Goal: Transaction & Acquisition: Purchase product/service

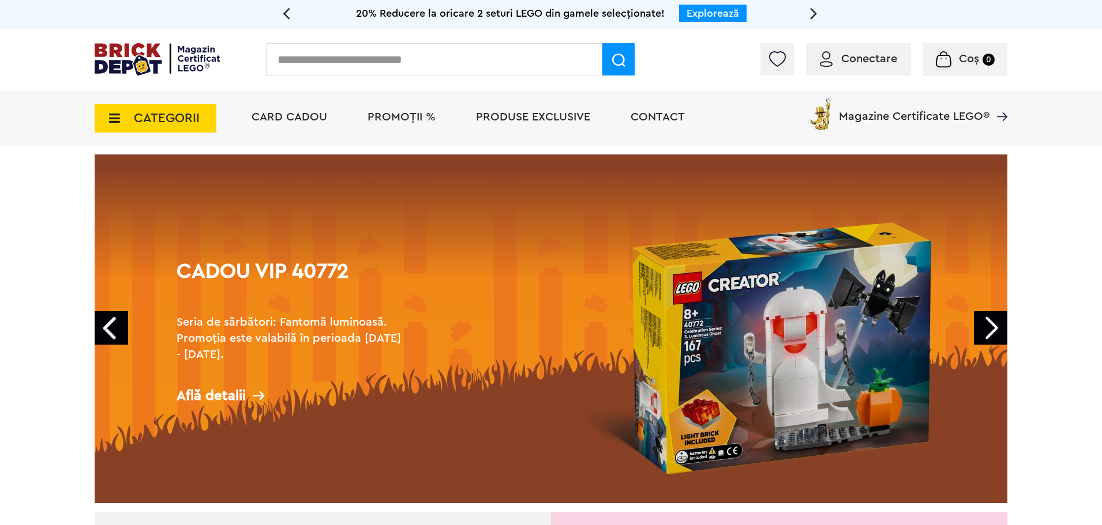
click at [112, 117] on icon at bounding box center [111, 118] width 18 height 13
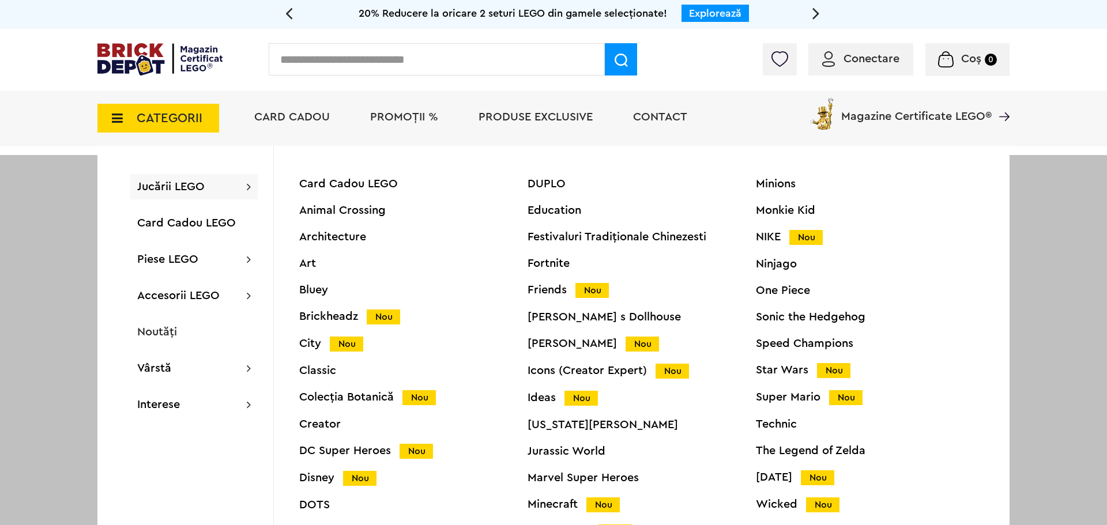
click at [175, 187] on span "Jucării LEGO" at bounding box center [170, 187] width 67 height 12
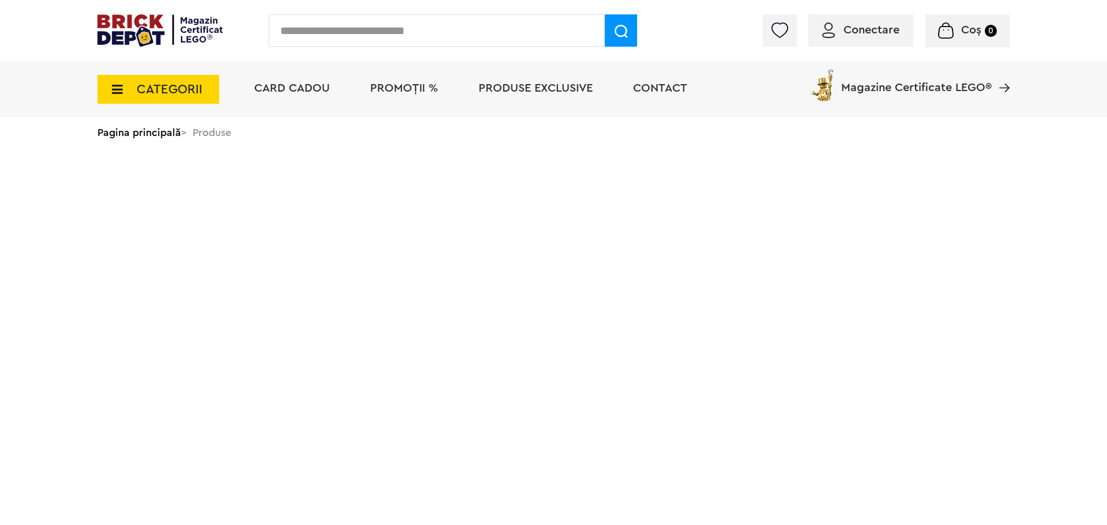
click at [115, 97] on span "CATEGORII" at bounding box center [158, 89] width 122 height 29
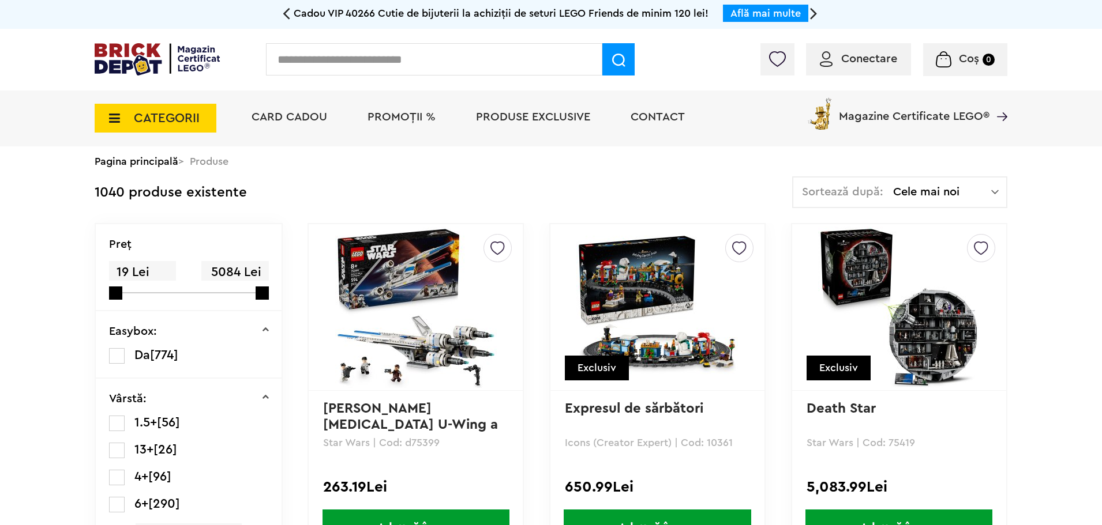
click at [114, 123] on icon at bounding box center [111, 118] width 18 height 13
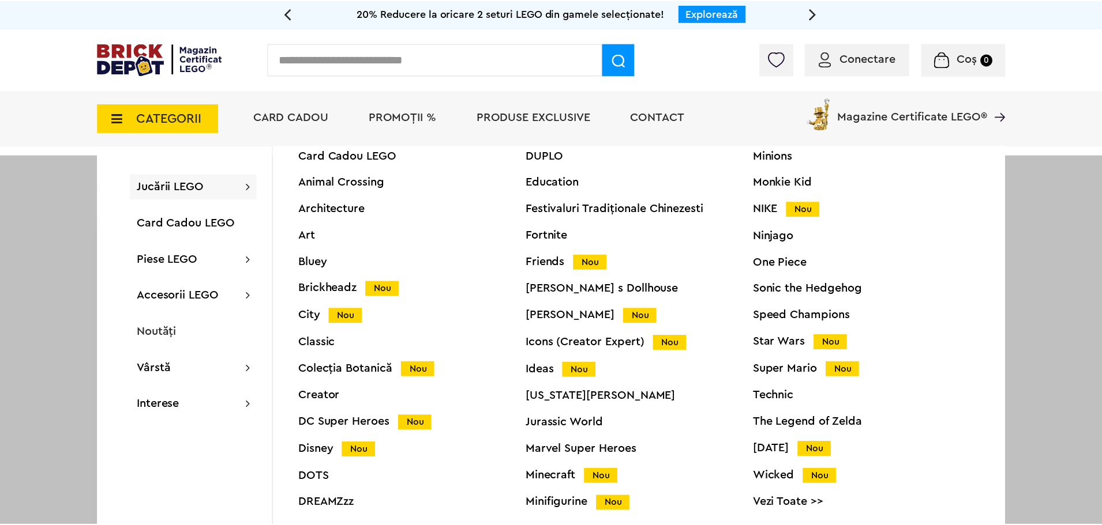
scroll to position [44, 0]
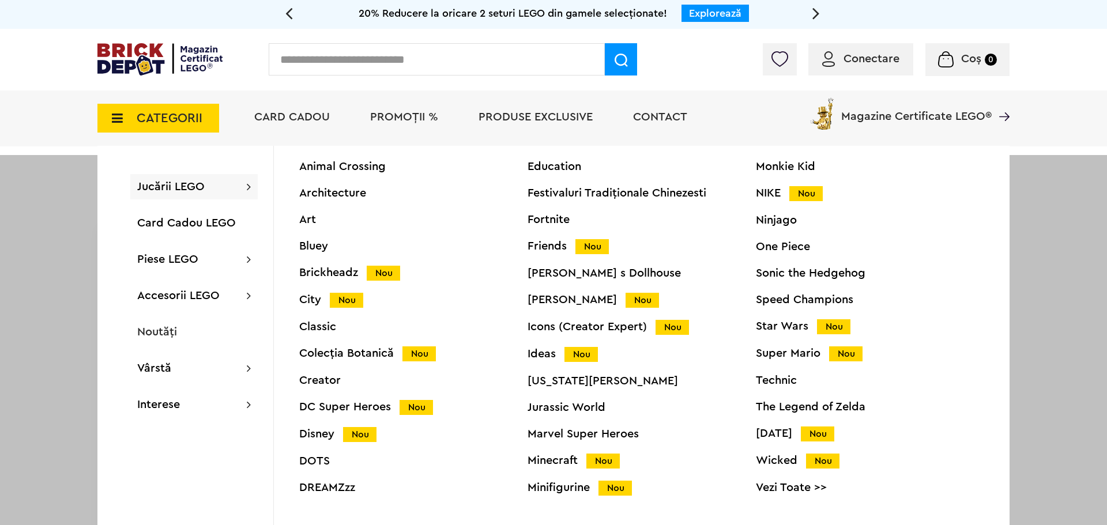
click at [562, 491] on div "Minifigurine Nou" at bounding box center [642, 488] width 228 height 12
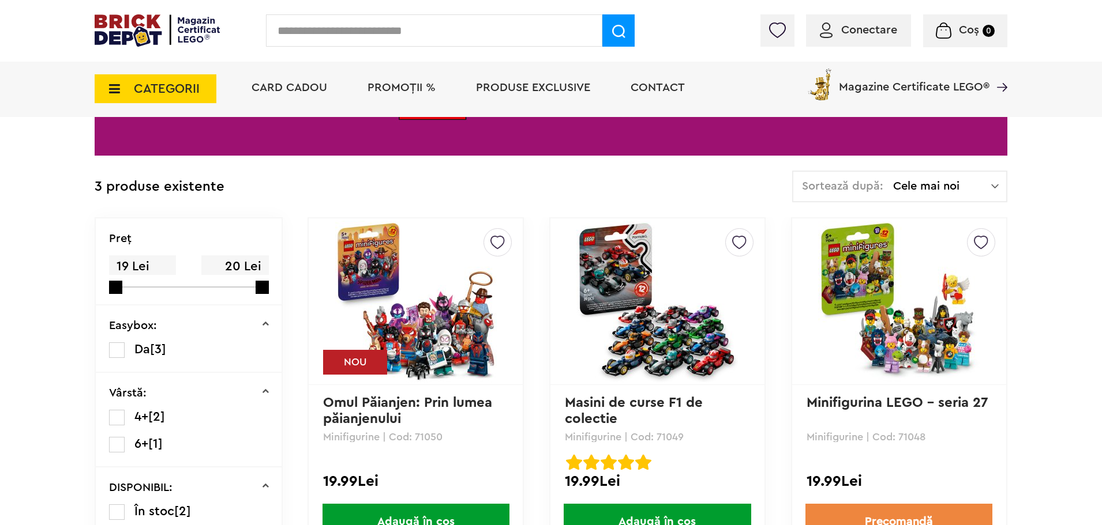
scroll to position [231, 0]
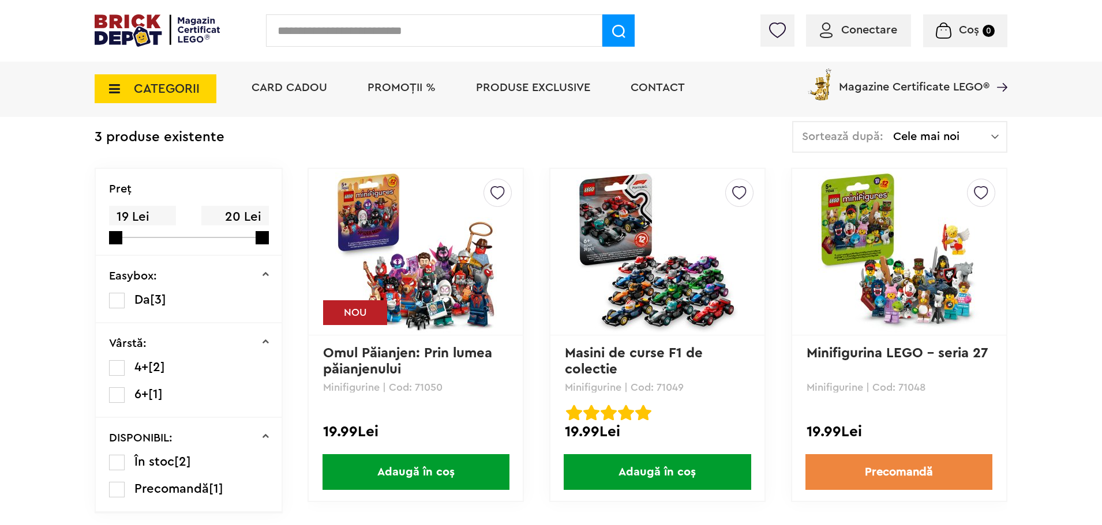
click at [419, 273] on img at bounding box center [416, 252] width 162 height 162
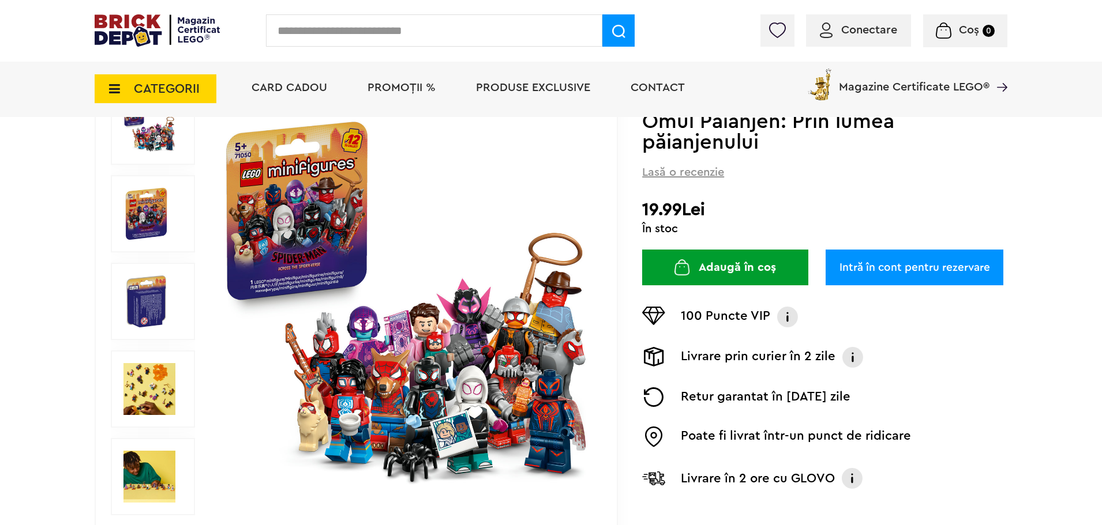
scroll to position [115, 0]
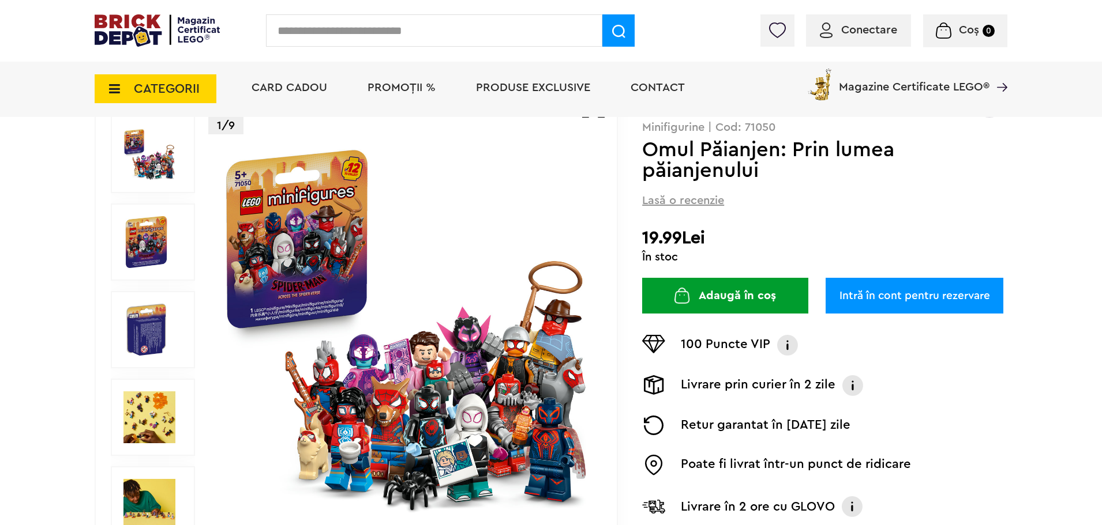
click at [143, 157] on img at bounding box center [149, 155] width 52 height 52
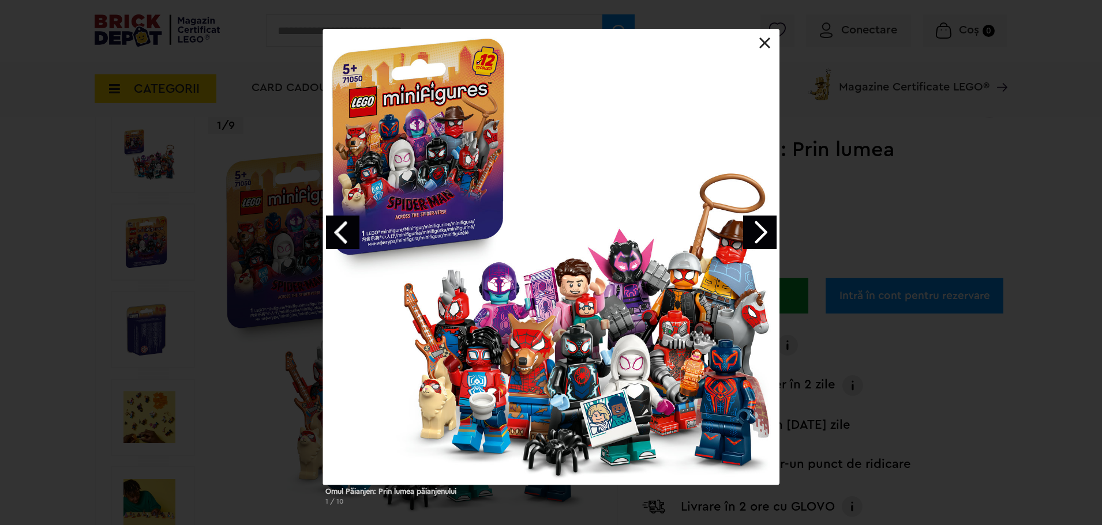
click at [773, 232] on link "Next image" at bounding box center [759, 232] width 33 height 33
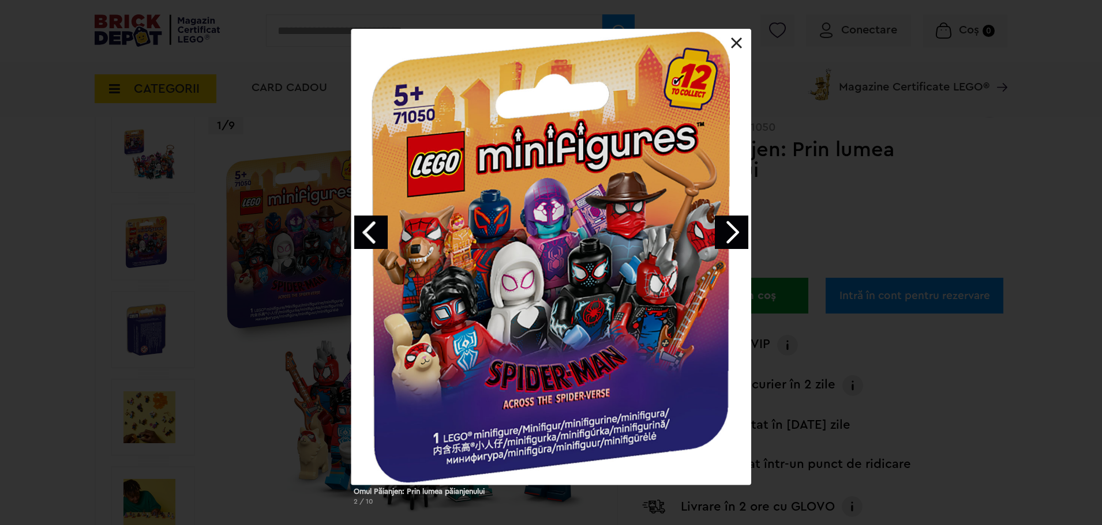
click at [734, 230] on link "Next image" at bounding box center [731, 232] width 33 height 33
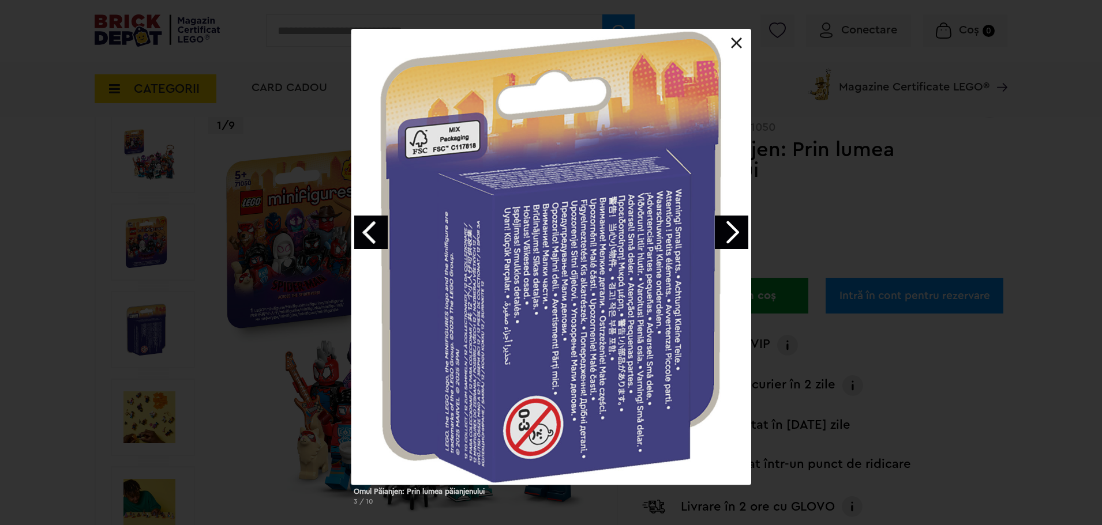
click at [735, 233] on link "Next image" at bounding box center [731, 232] width 33 height 33
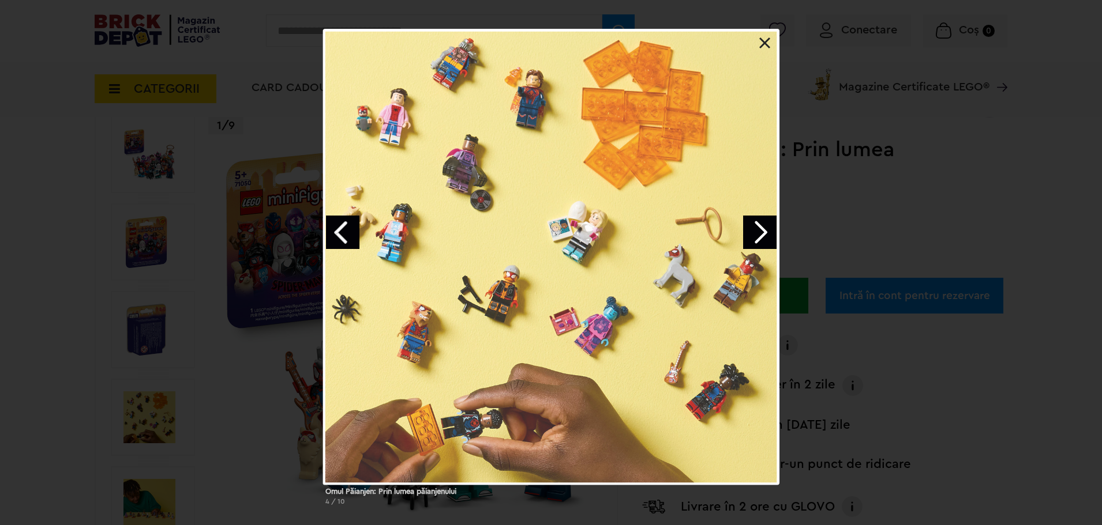
click at [735, 233] on div at bounding box center [551, 257] width 456 height 456
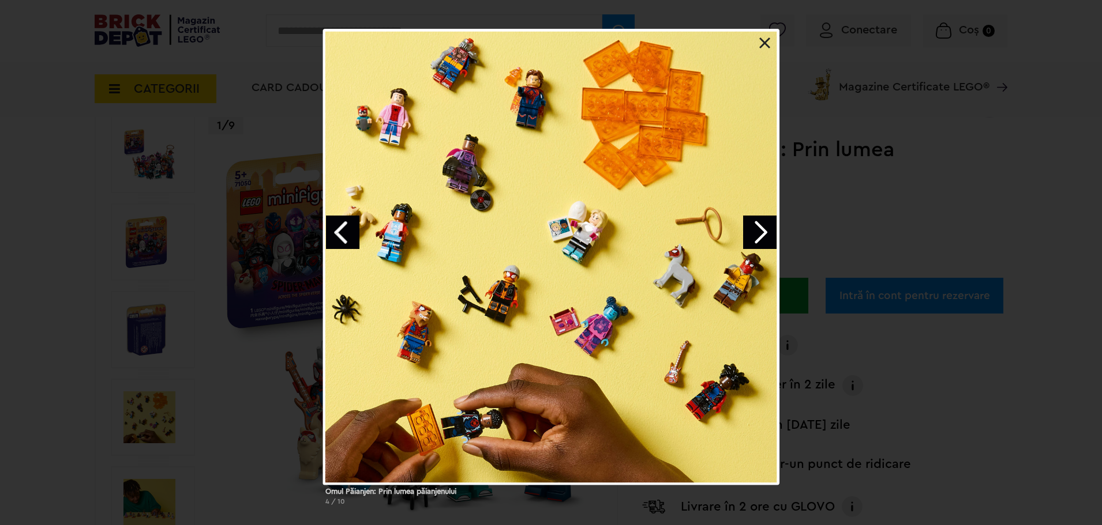
click at [758, 233] on link "Next image" at bounding box center [759, 232] width 33 height 33
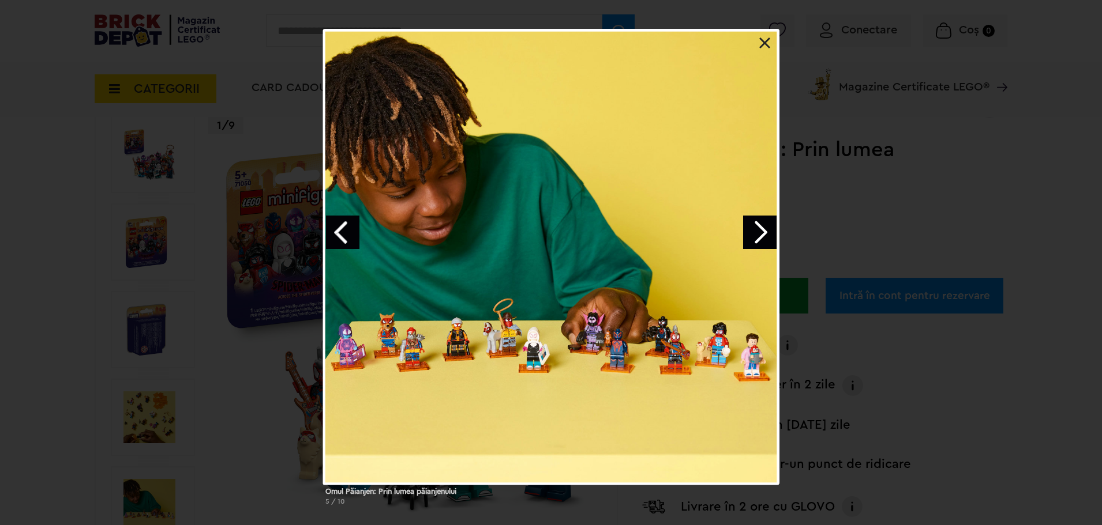
click at [758, 233] on link "Next image" at bounding box center [759, 232] width 33 height 33
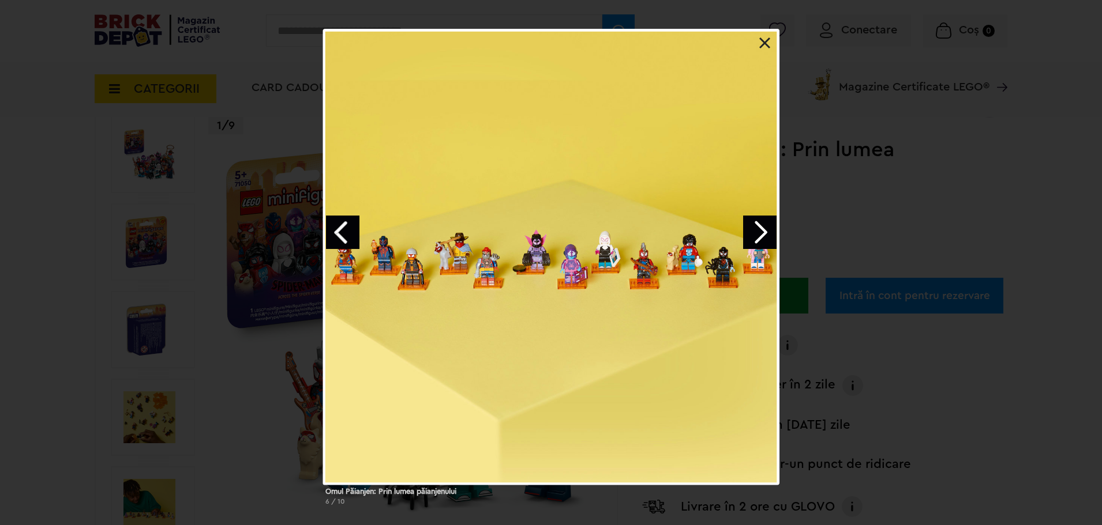
click at [758, 233] on link "Next image" at bounding box center [759, 232] width 33 height 33
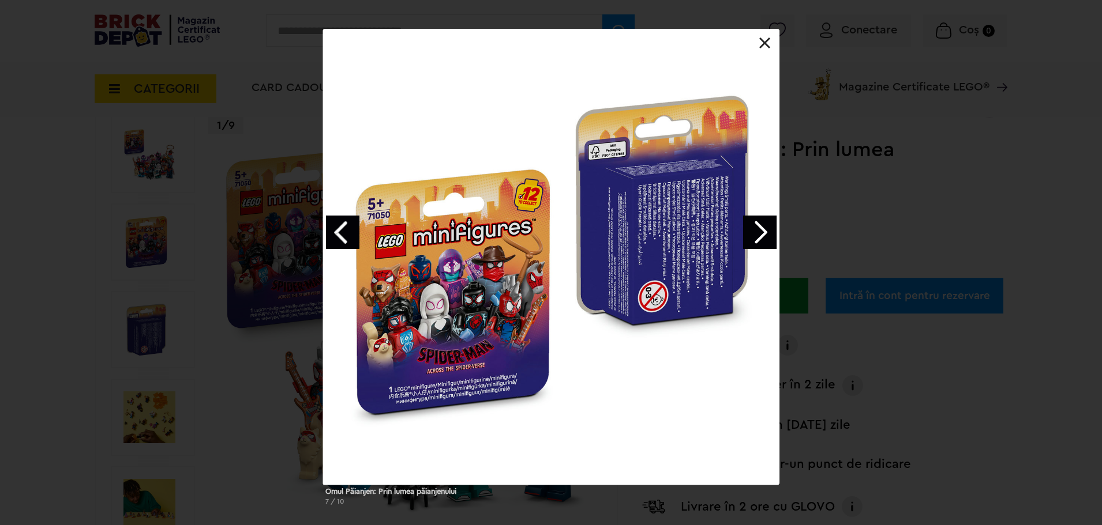
click at [765, 47] on link at bounding box center [765, 43] width 12 height 12
